Goal: Navigation & Orientation: Find specific page/section

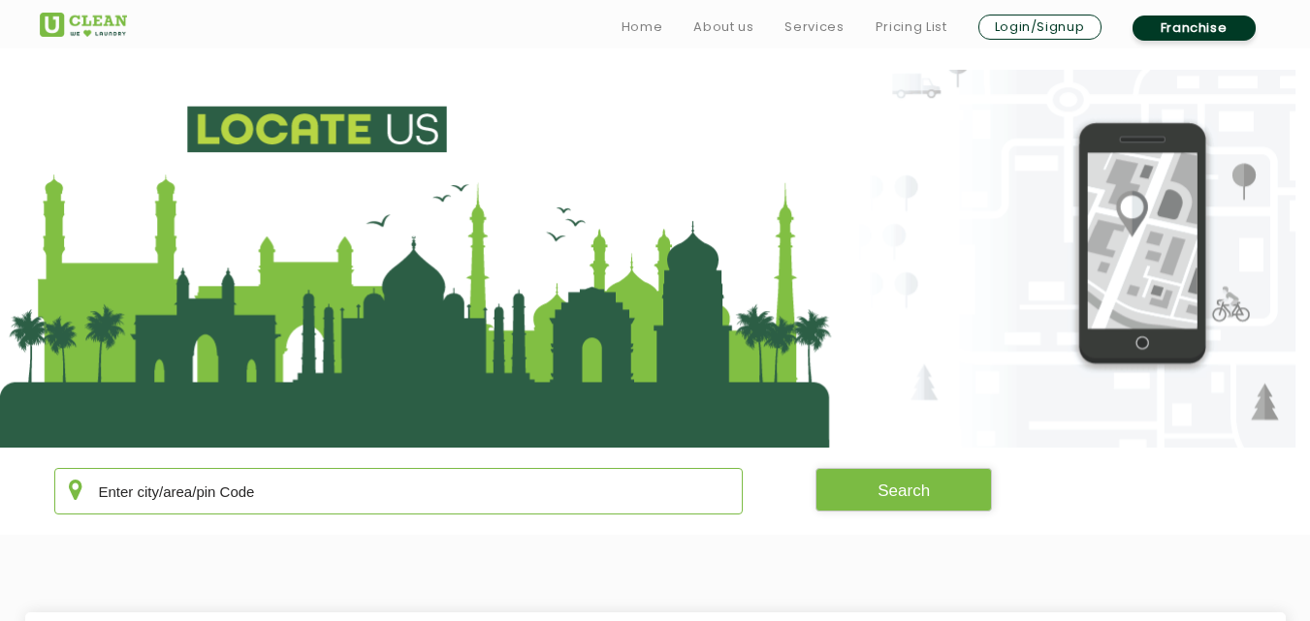
scroll to position [356, 0]
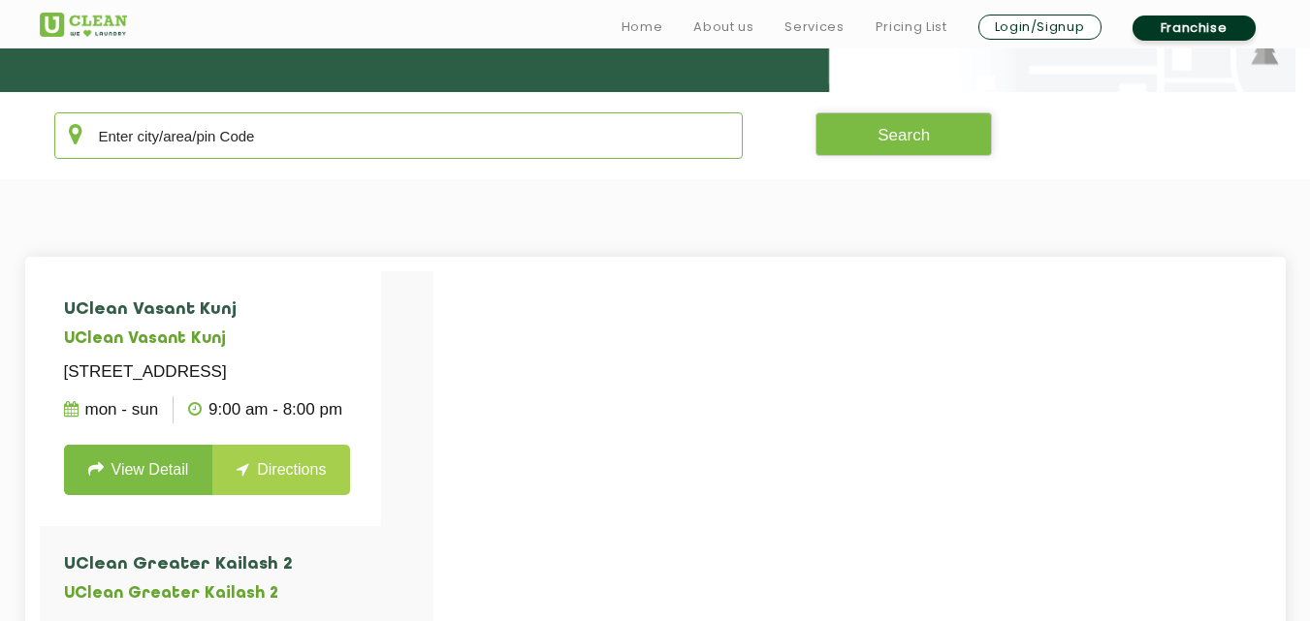
click at [481, 145] on input "text" at bounding box center [398, 135] width 689 height 47
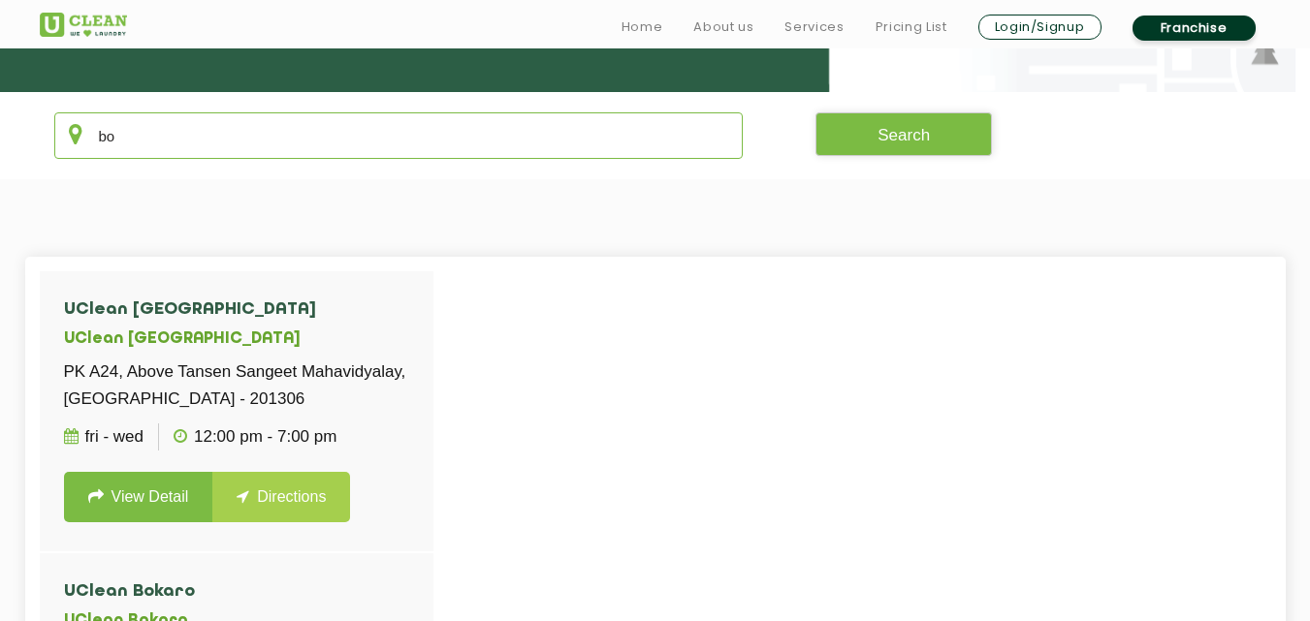
type input "b"
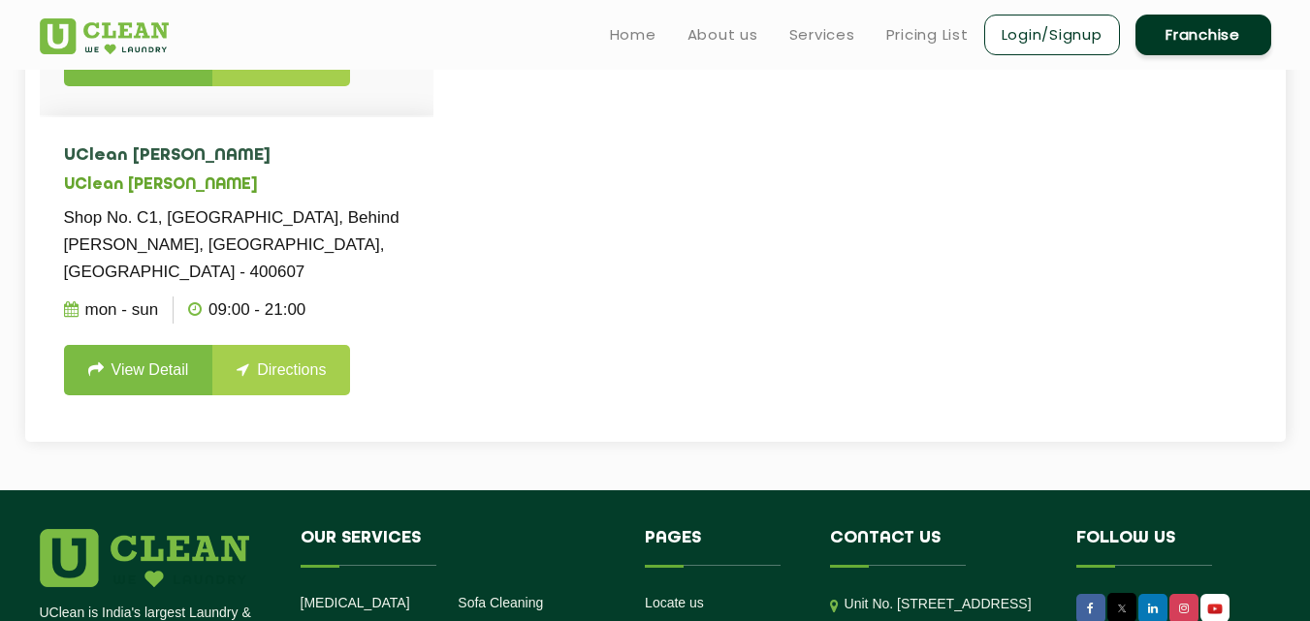
scroll to position [756, 0]
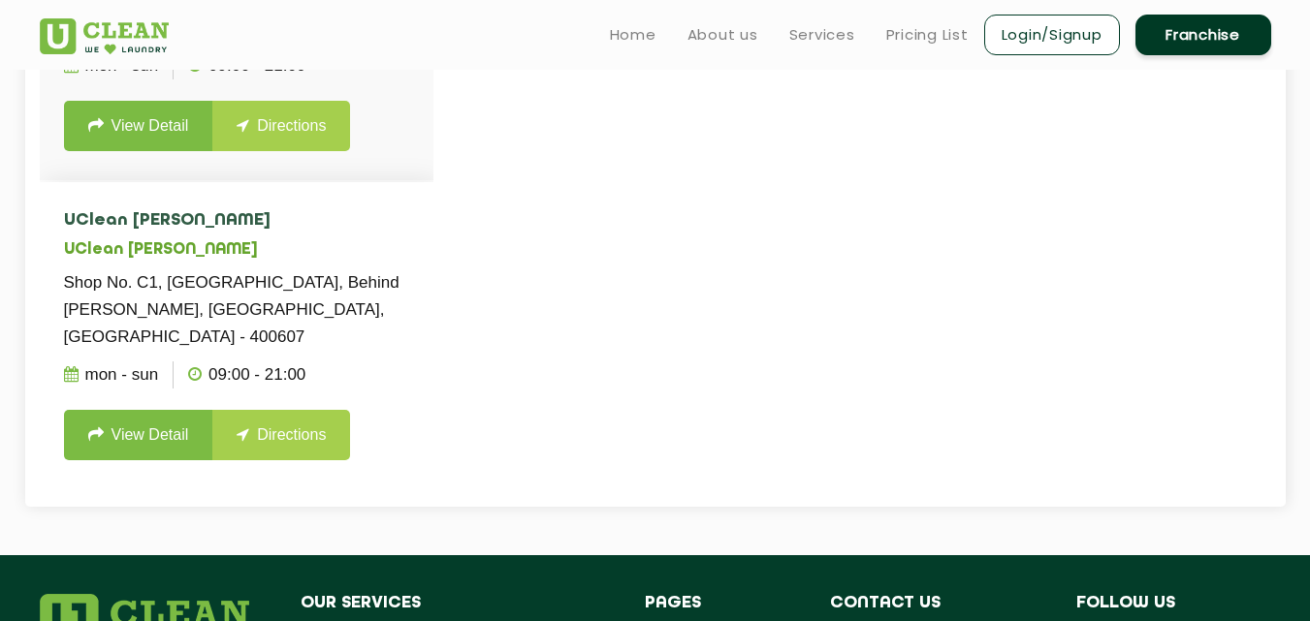
click at [384, 245] on h5 "UClean [PERSON_NAME]" at bounding box center [236, 250] width 345 height 18
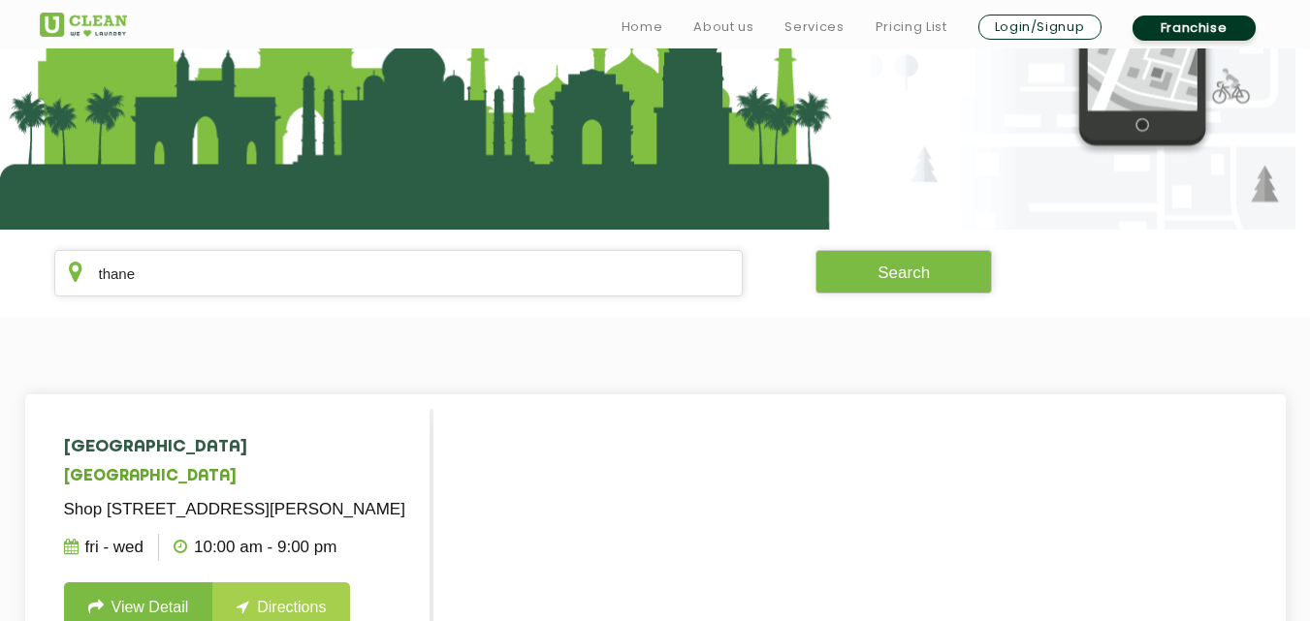
scroll to position [220, 0]
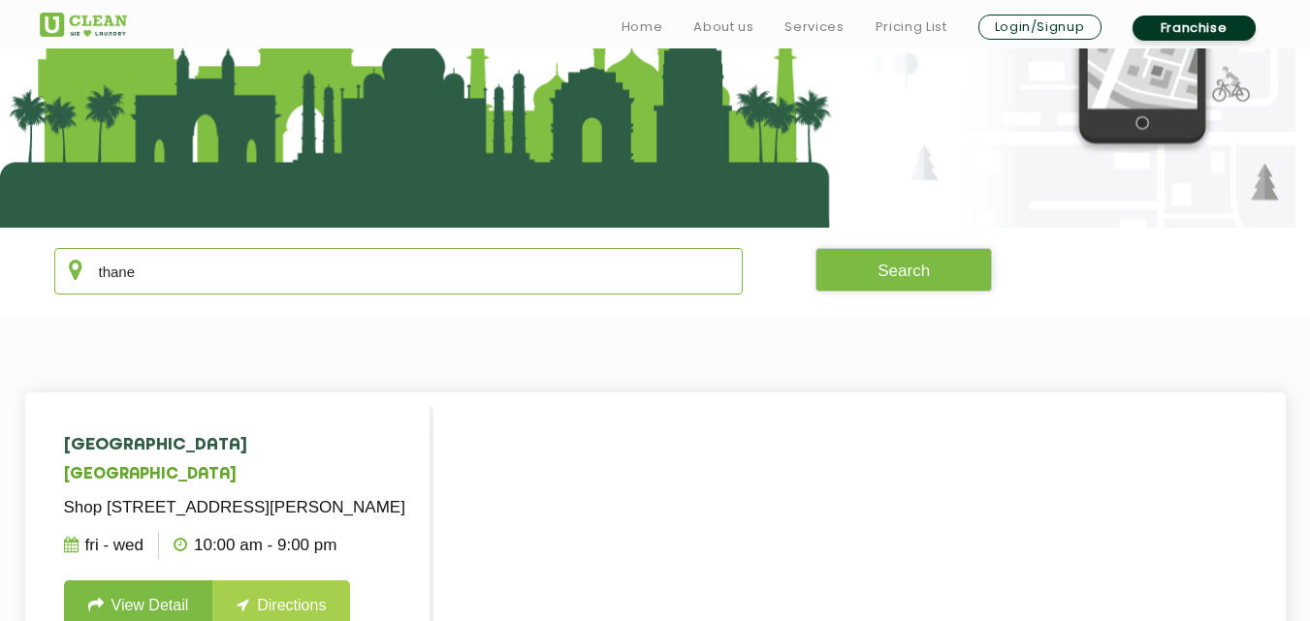
click at [282, 280] on input "thane" at bounding box center [398, 271] width 689 height 47
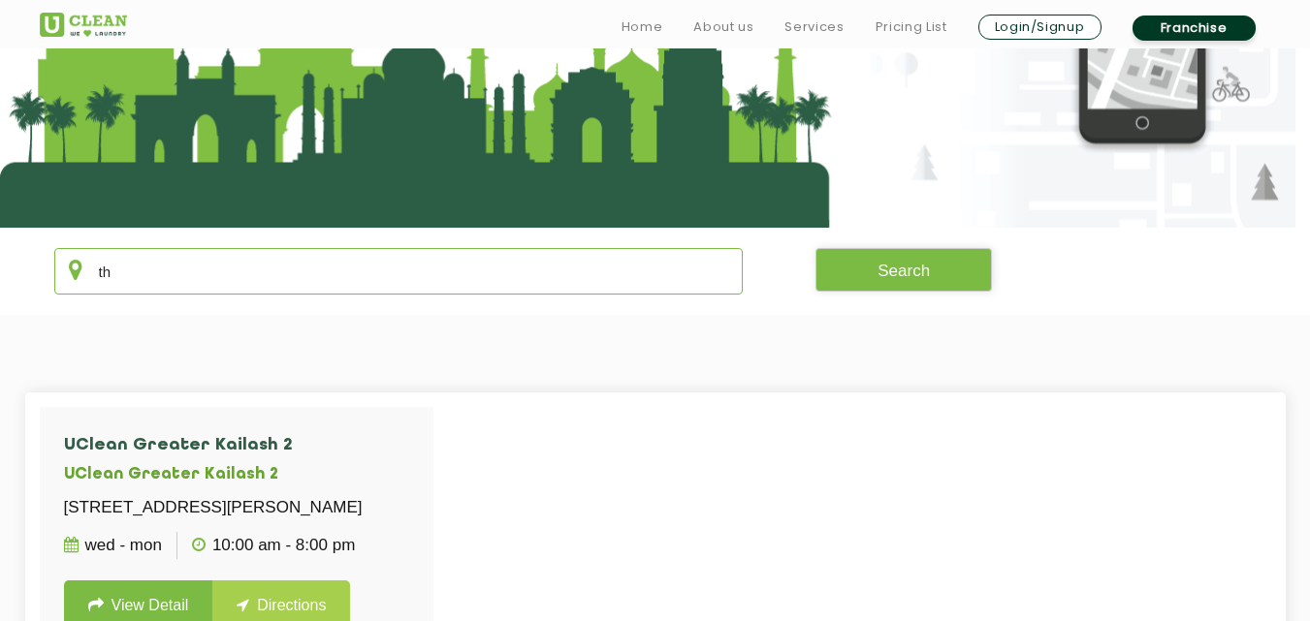
type input "t"
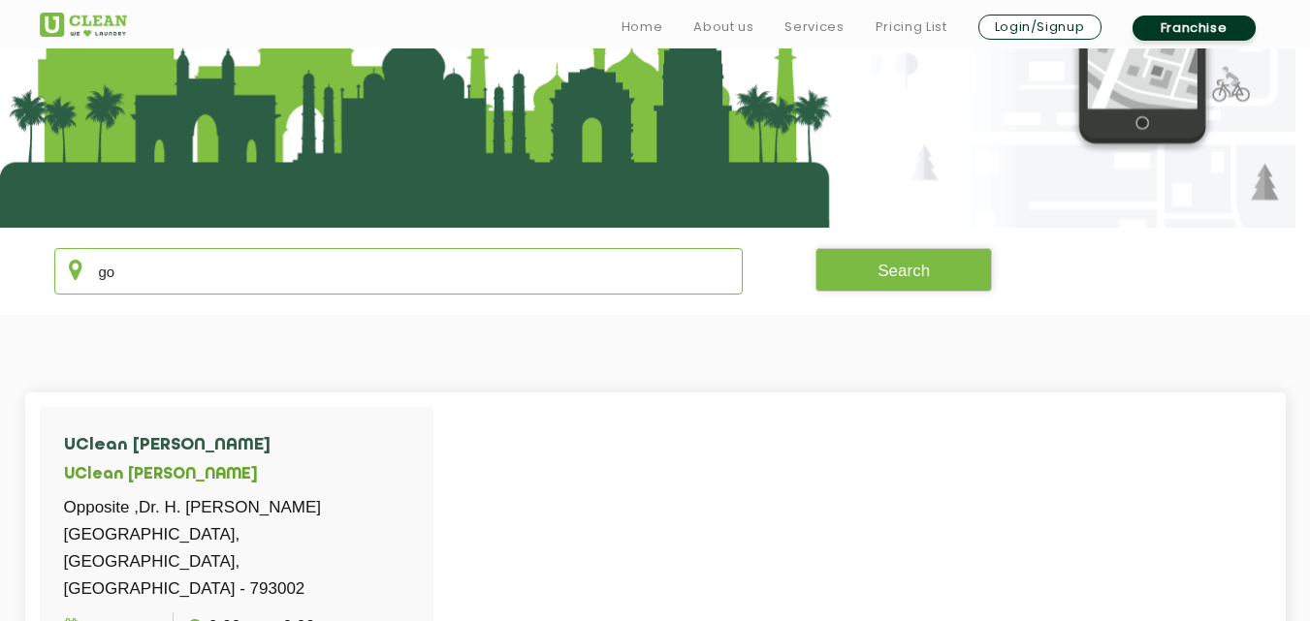
type input "g"
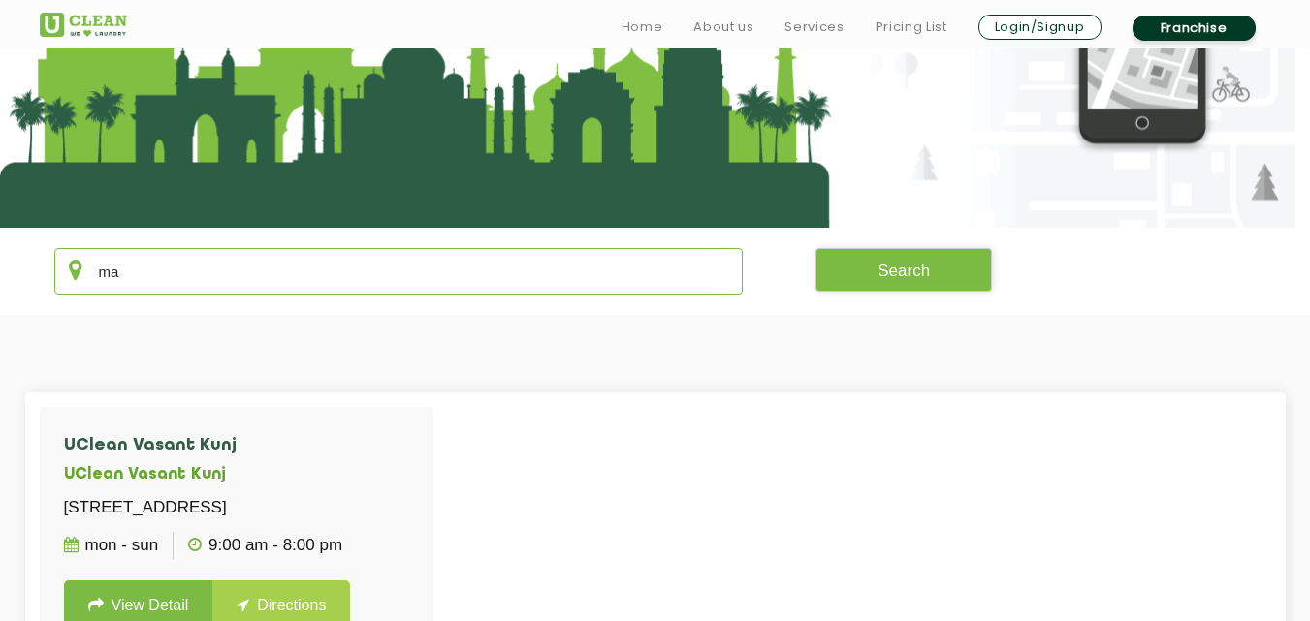
type input "m"
type input "l"
type input "k"
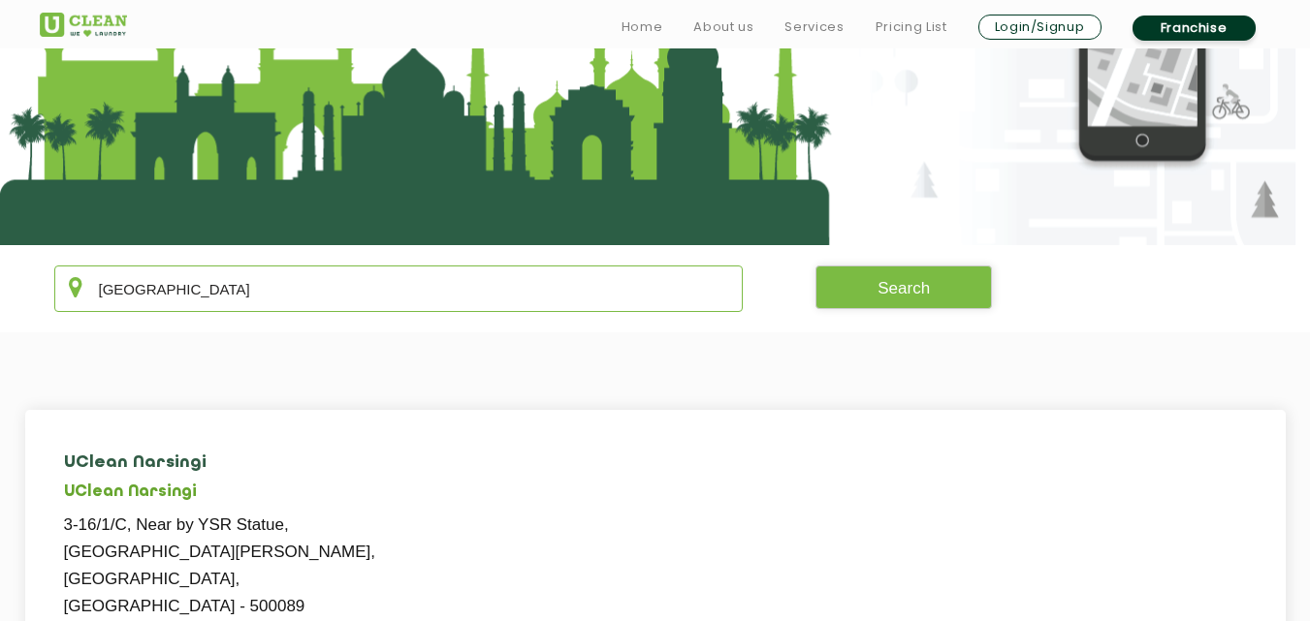
scroll to position [213, 0]
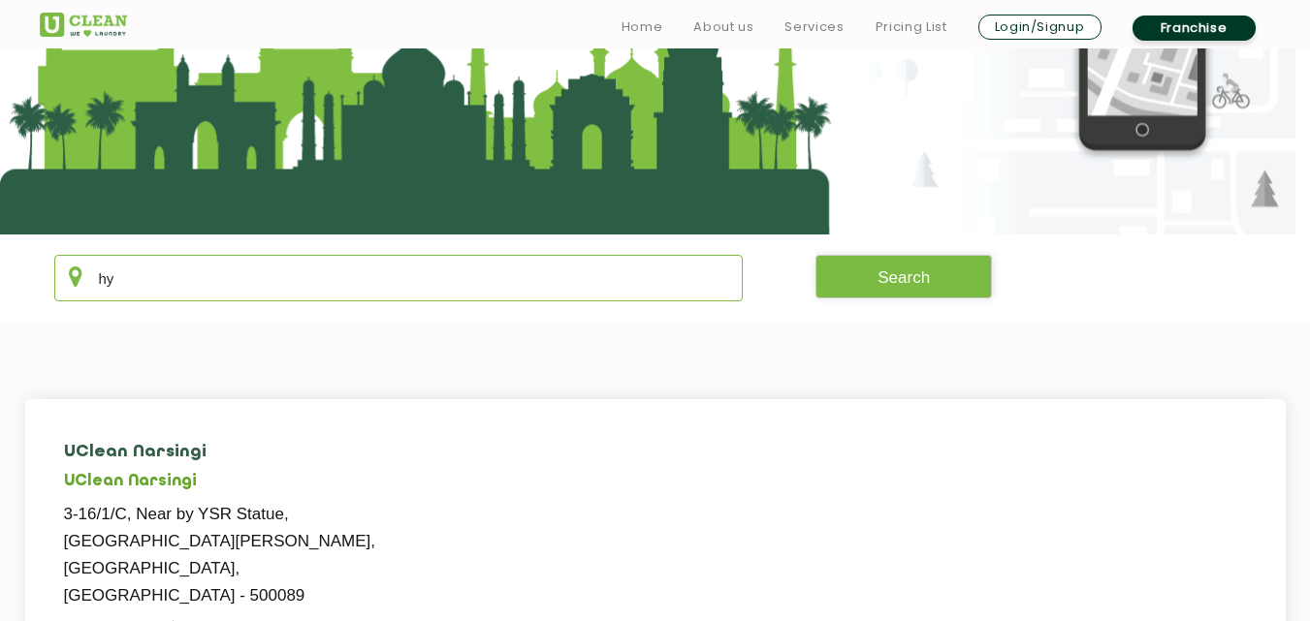
type input "h"
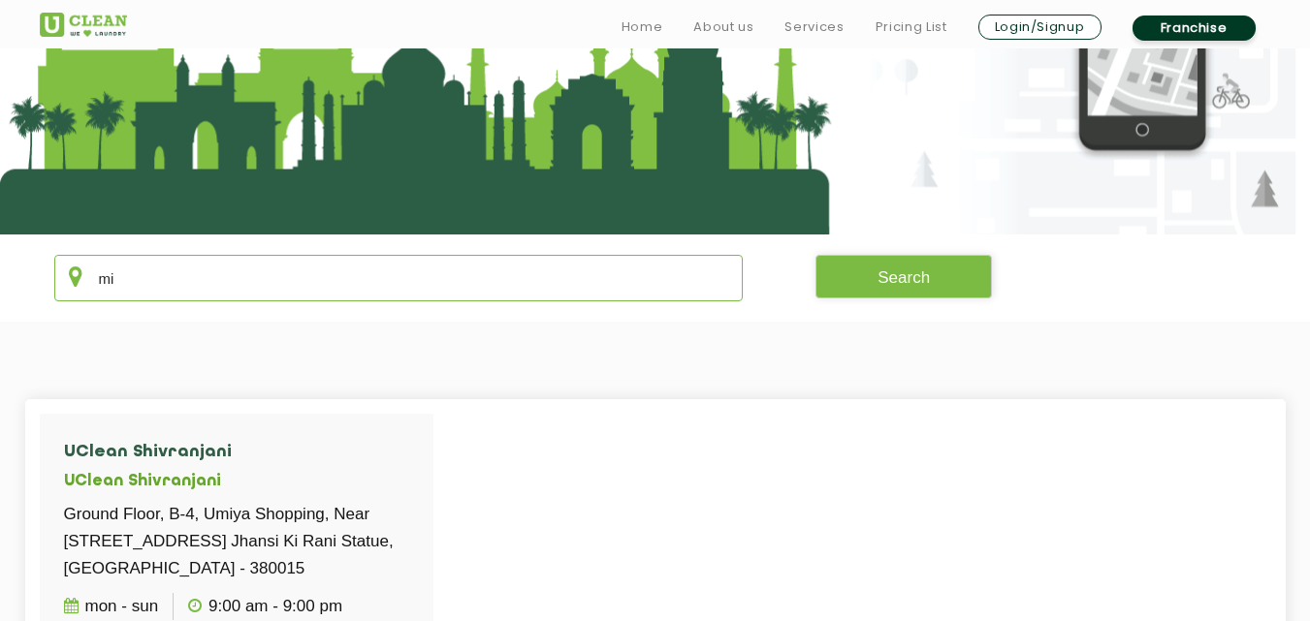
type input "m"
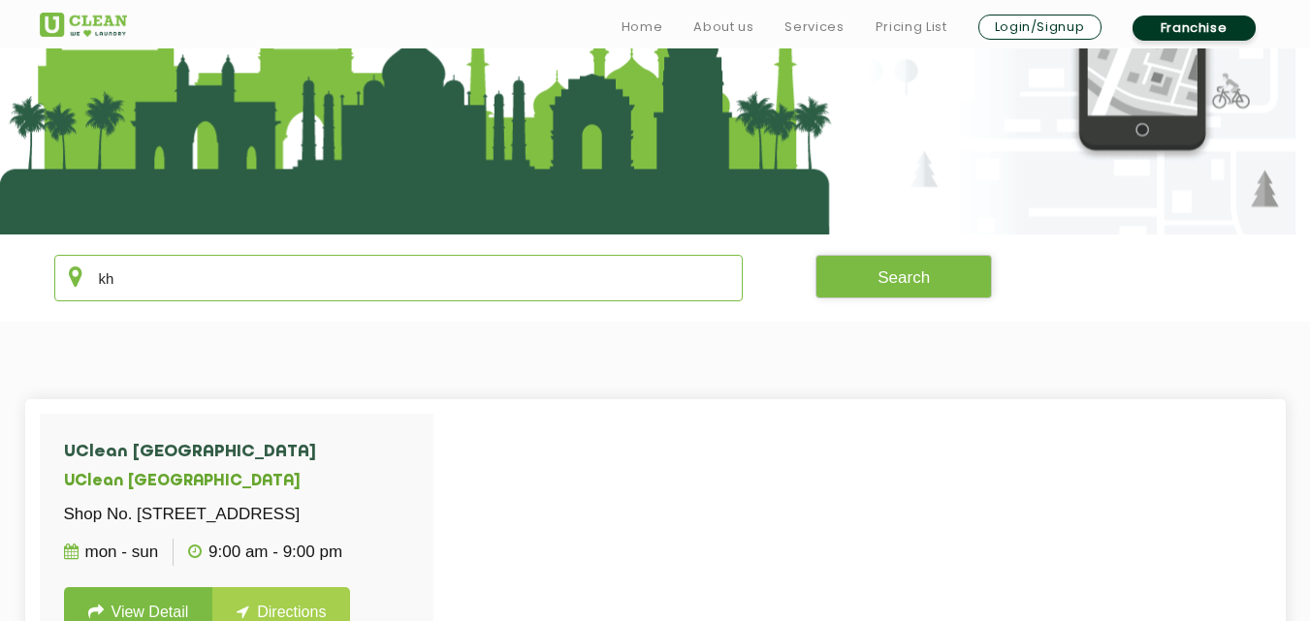
type input "k"
type input "s"
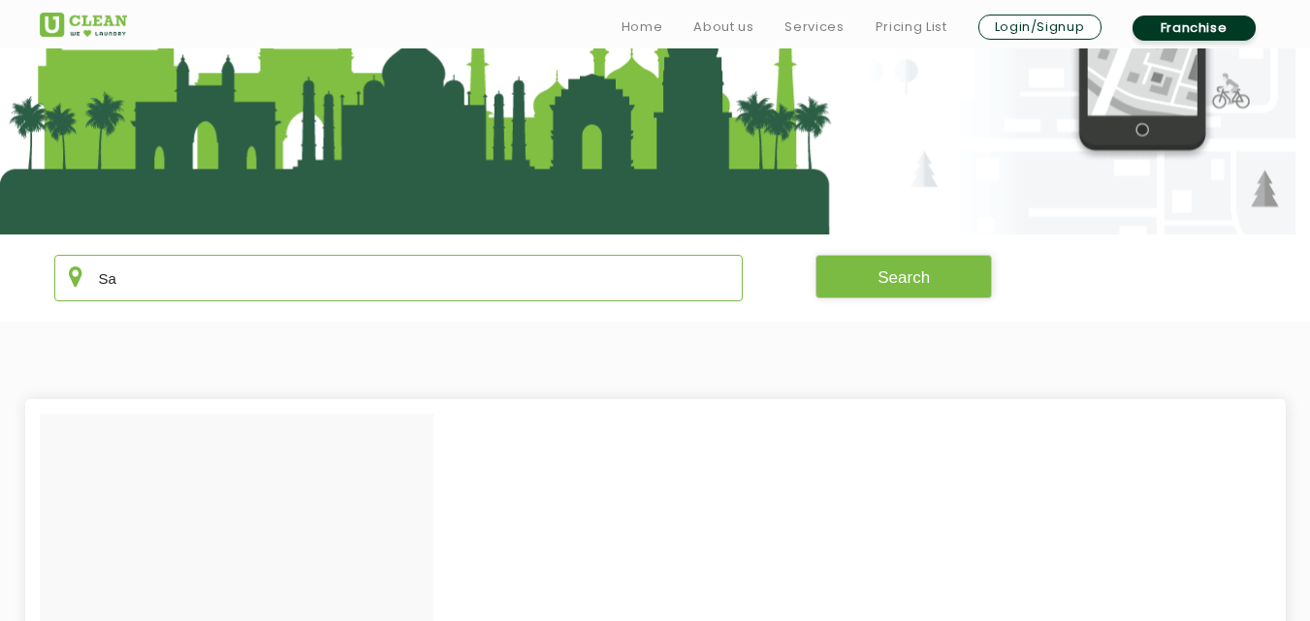
type input "S"
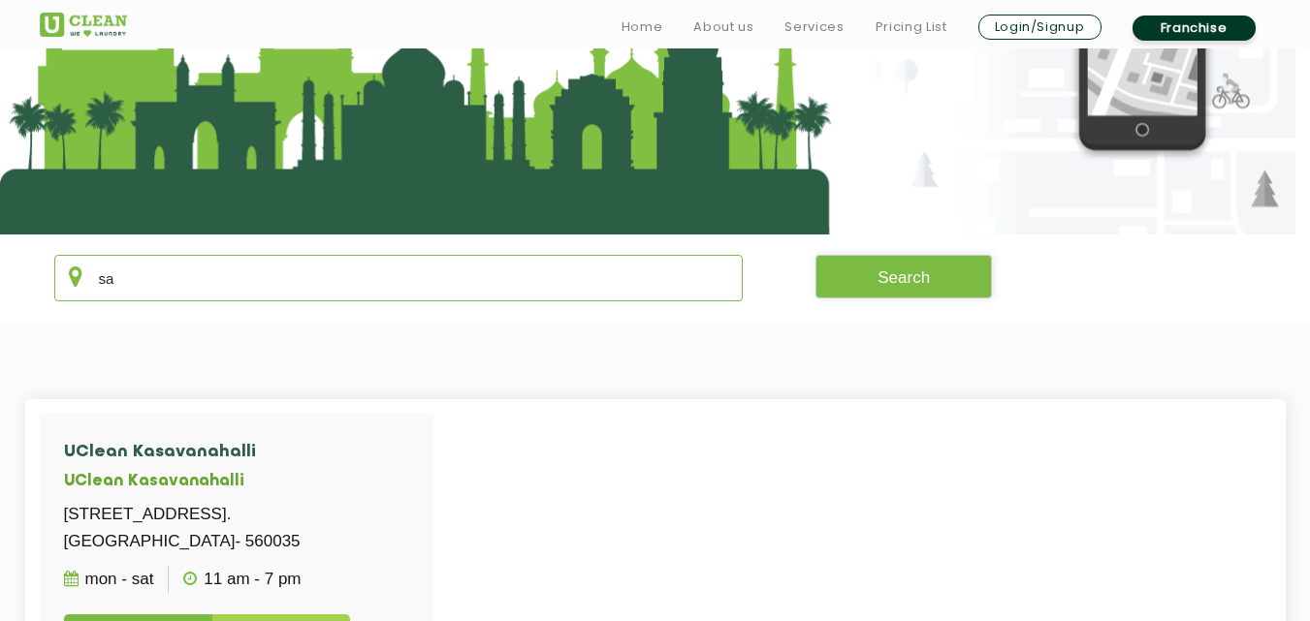
type input "s"
type input "S"
type input "s"
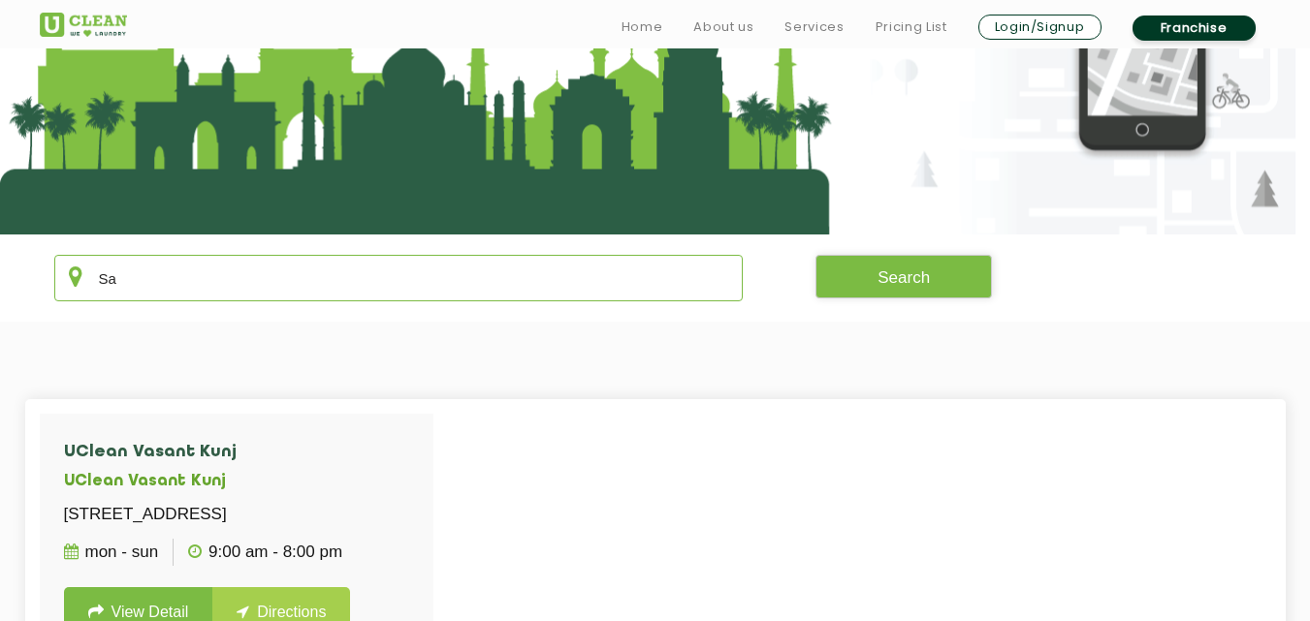
type input "S"
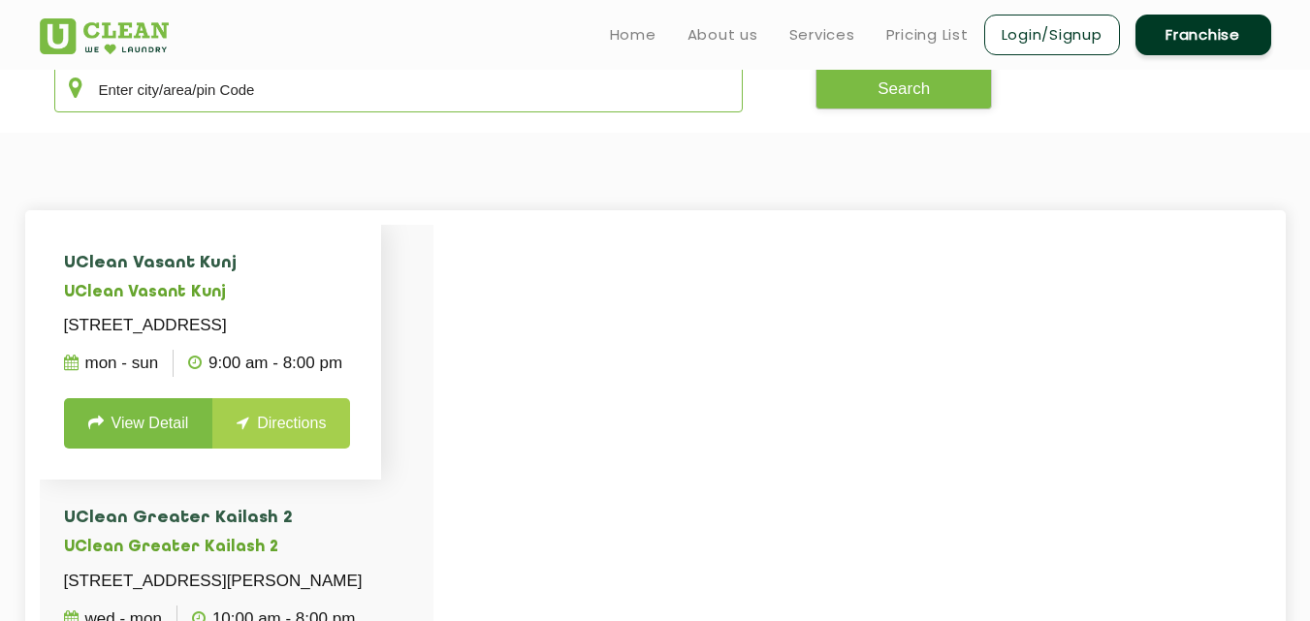
scroll to position [265, 0]
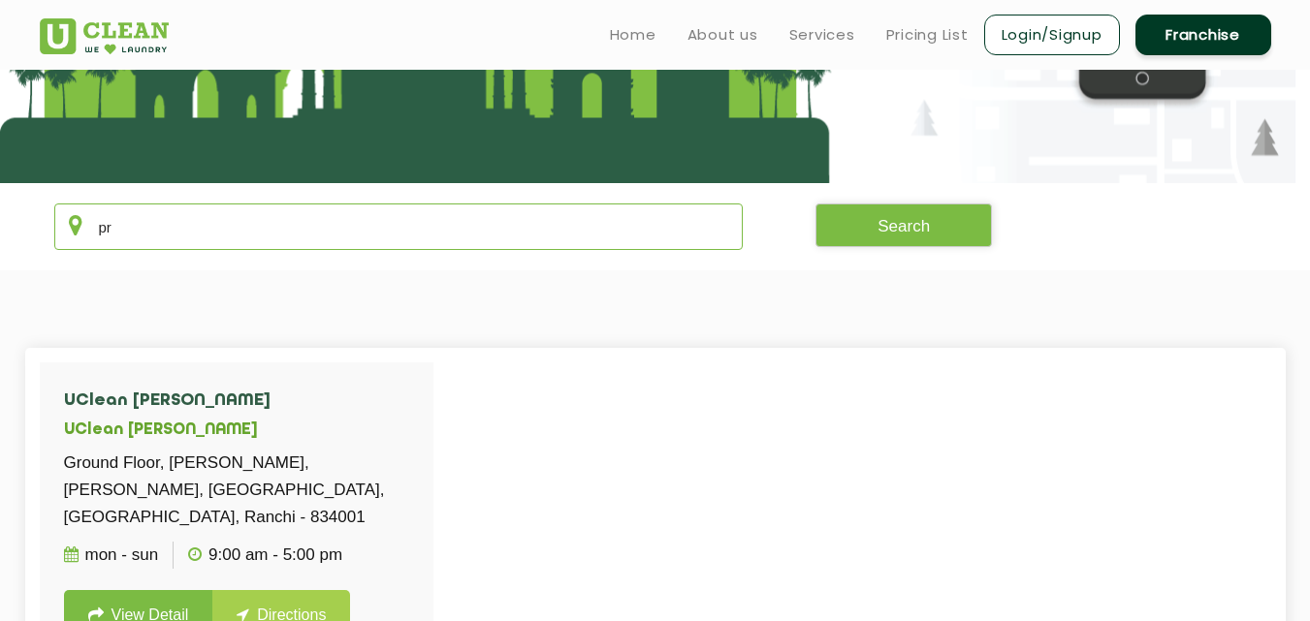
type input "p"
